Goal: Transaction & Acquisition: Book appointment/travel/reservation

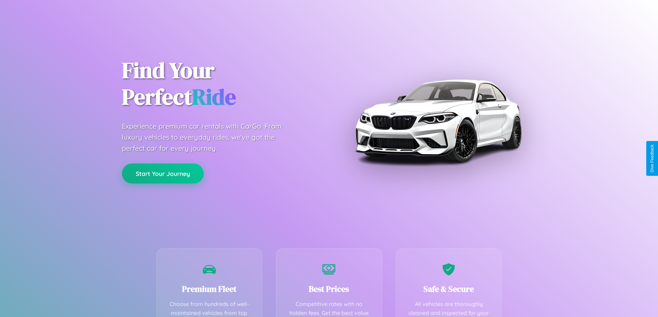
click at [163, 174] on button "Start Your Journey" at bounding box center [163, 174] width 82 height 20
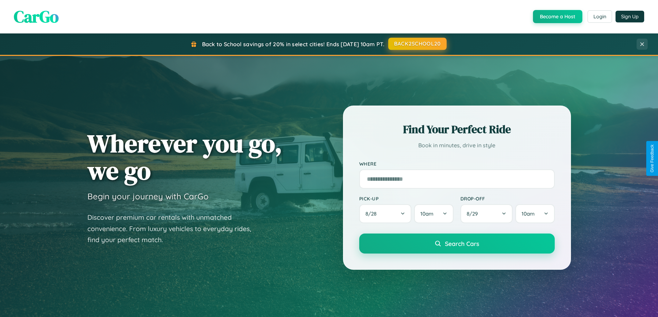
click at [417, 44] on button "BACK2SCHOOL20" at bounding box center [417, 44] width 58 height 12
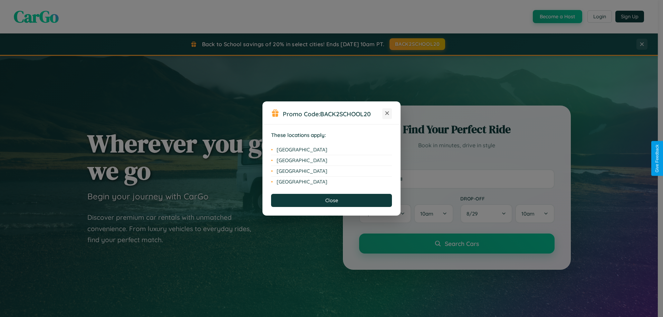
click at [387, 114] on icon at bounding box center [387, 114] width 4 height 4
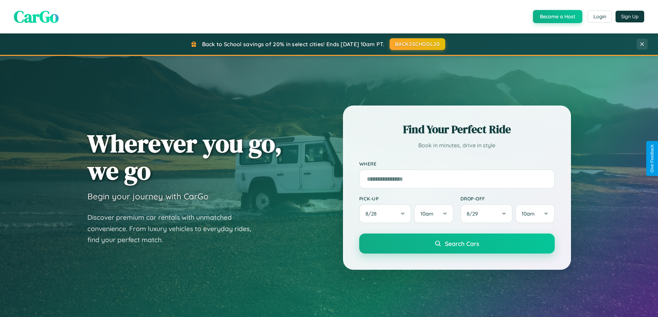
scroll to position [608, 0]
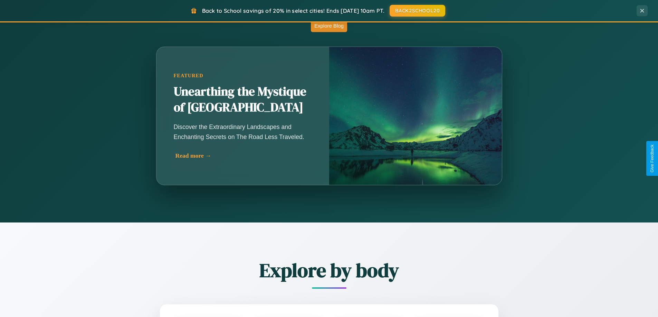
click at [243, 156] on div "Read more →" at bounding box center [244, 155] width 138 height 7
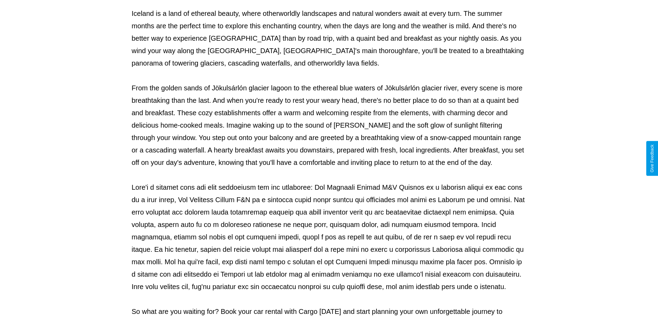
scroll to position [223, 0]
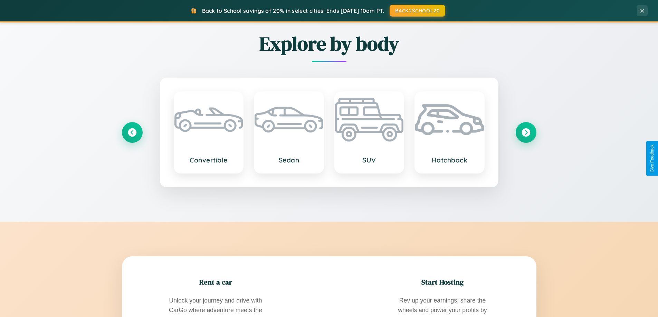
scroll to position [1110, 0]
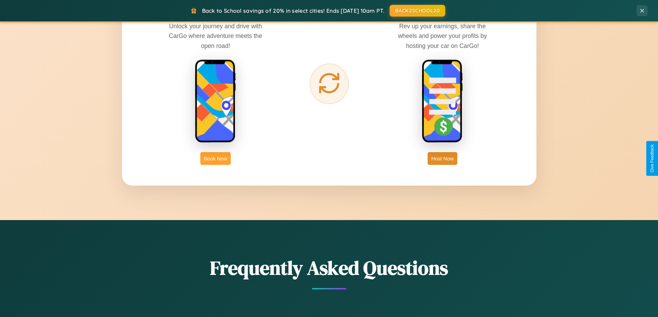
click at [216, 159] on button "Book Now" at bounding box center [215, 158] width 30 height 13
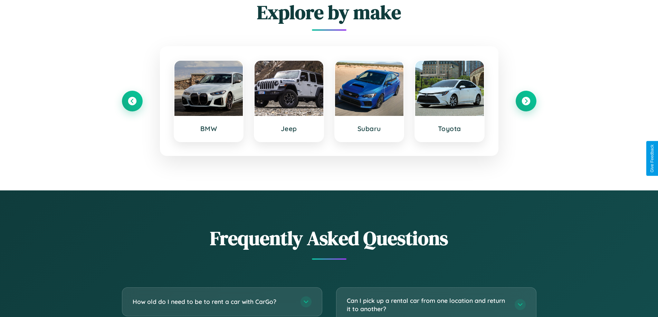
scroll to position [1214, 0]
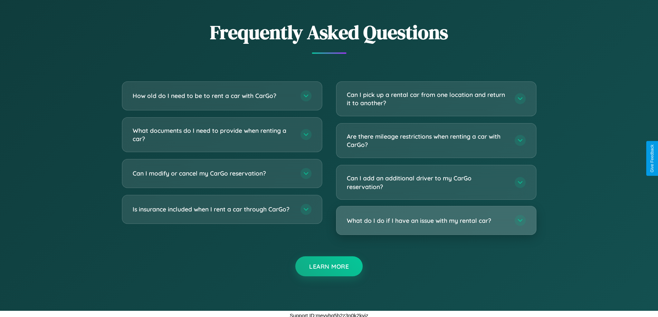
click at [436, 221] on h3 "What do I do if I have an issue with my rental car?" at bounding box center [427, 221] width 161 height 9
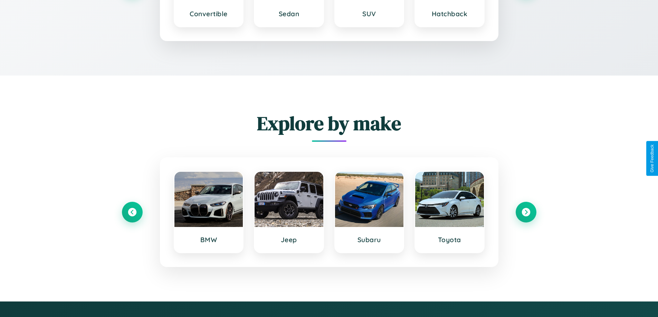
scroll to position [1055, 0]
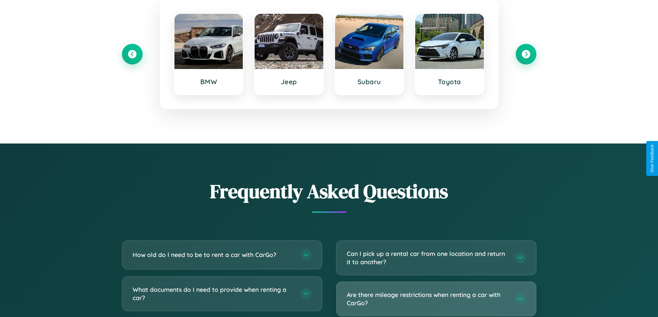
click at [436, 299] on h3 "Are there mileage restrictions when renting a car with CarGo?" at bounding box center [427, 299] width 161 height 17
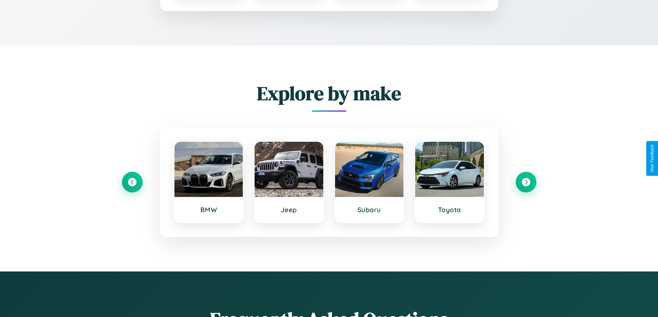
scroll to position [0, 0]
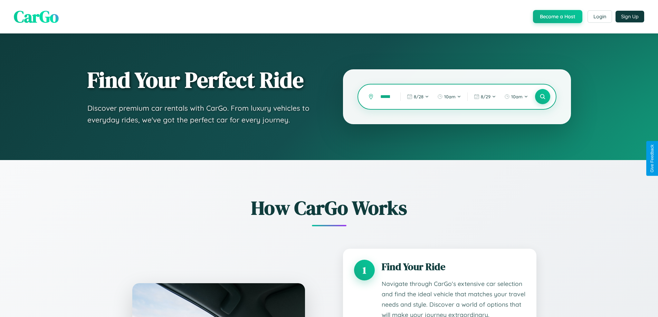
type input "*********"
